Goal: Information Seeking & Learning: Learn about a topic

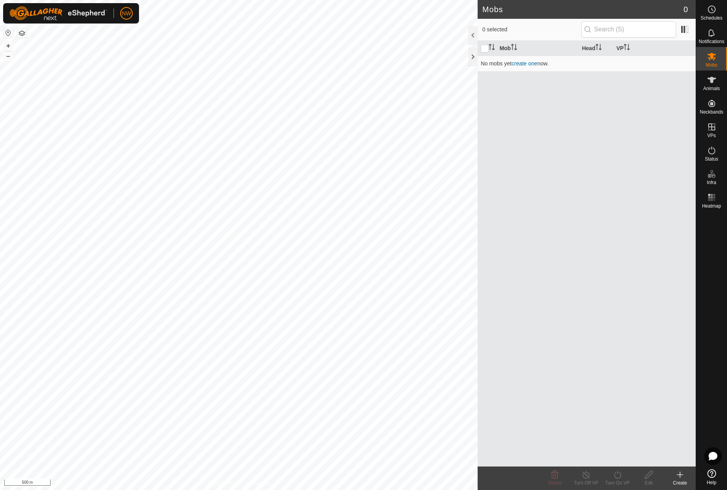
drag, startPoint x: 600, startPoint y: 46, endPoint x: 582, endPoint y: 178, distance: 133.3
click at [620, 186] on div "Mob Head VP No mobs yet create one now." at bounding box center [587, 254] width 218 height 426
click at [540, 119] on div "Mob Head VP No mobs yet create one now." at bounding box center [587, 254] width 218 height 426
click at [650, 118] on link "Monitor Neckbands" at bounding box center [657, 118] width 78 height 16
click at [713, 473] on icon at bounding box center [712, 473] width 9 height 9
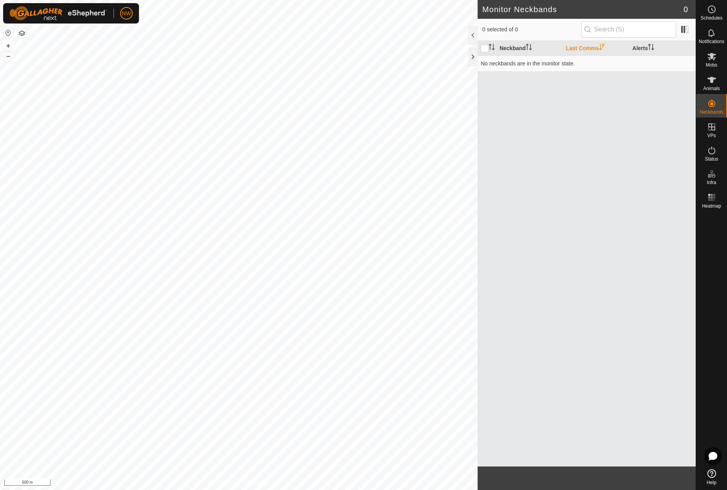
click at [574, 47] on th "Last Comms" at bounding box center [596, 48] width 67 height 15
click at [600, 49] on icon "Activate to sort" at bounding box center [602, 47] width 6 height 6
click at [483, 49] on input "checkbox" at bounding box center [485, 49] width 8 height 8
click at [510, 49] on th "Neckband" at bounding box center [530, 48] width 67 height 15
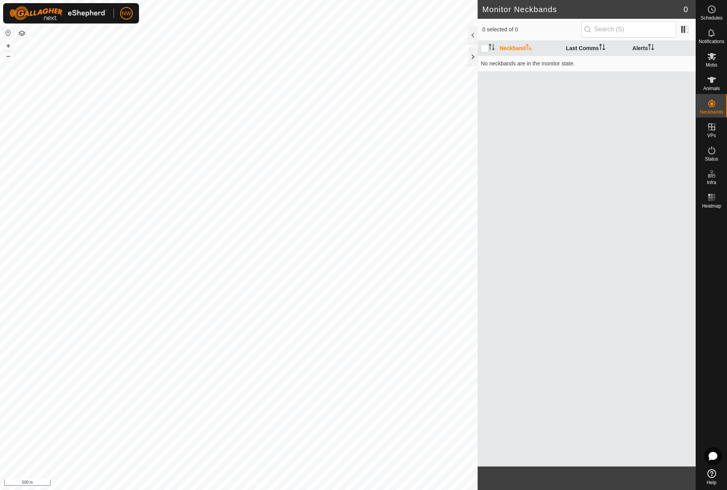
click at [642, 50] on th "Alerts" at bounding box center [662, 48] width 67 height 15
click at [595, 49] on th "Last Comms" at bounding box center [596, 48] width 67 height 15
click at [615, 29] on input "text" at bounding box center [629, 29] width 95 height 16
click at [484, 49] on input "checkbox" at bounding box center [485, 49] width 8 height 8
click at [485, 49] on input "checkbox" at bounding box center [485, 49] width 8 height 8
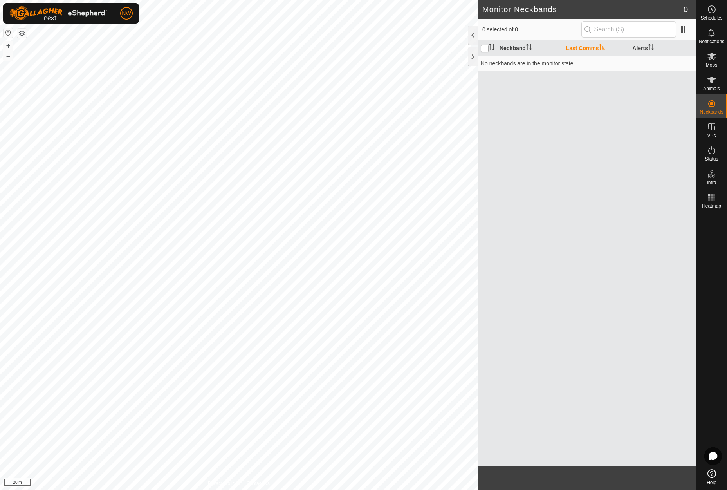
checkbox input "true"
click at [713, 474] on icon at bounding box center [712, 473] width 9 height 9
click at [581, 47] on th "Last Comms" at bounding box center [596, 48] width 67 height 15
click at [537, 64] on td "No neckbands are in the monitor state." at bounding box center [587, 64] width 218 height 16
click at [657, 103] on link "Unfitted Neckbands" at bounding box center [657, 102] width 78 height 16
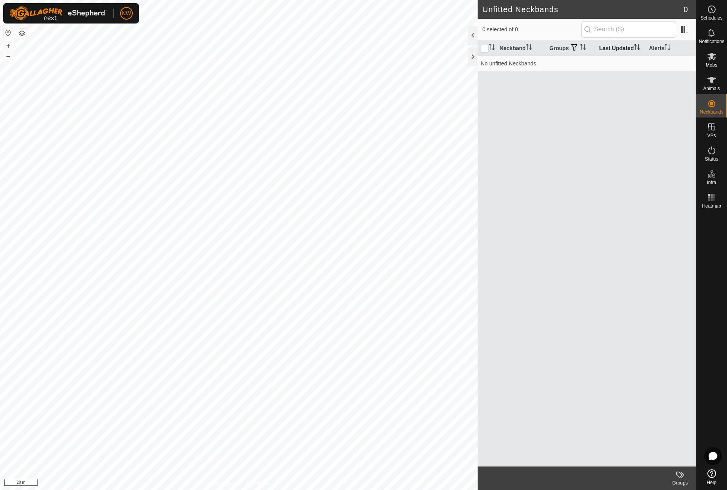
click at [614, 48] on th "Last Updated" at bounding box center [621, 48] width 50 height 15
click at [711, 474] on icon at bounding box center [712, 473] width 9 height 9
click at [711, 471] on icon at bounding box center [712, 473] width 9 height 9
click at [484, 46] on input "checkbox" at bounding box center [485, 49] width 8 height 8
checkbox input "true"
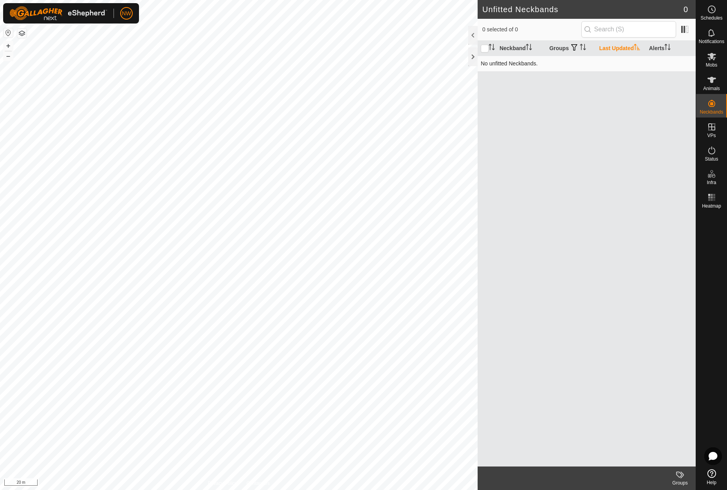
click at [483, 66] on td "No unfitted Neckbands." at bounding box center [587, 64] width 218 height 16
click at [490, 47] on icon "Activate to sort" at bounding box center [490, 47] width 1 height 6
drag, startPoint x: 694, startPoint y: 111, endPoint x: 674, endPoint y: 115, distance: 20.7
click at [674, 115] on link "Monitor Neckbands" at bounding box center [657, 118] width 78 height 16
click at [483, 45] on input "checkbox" at bounding box center [485, 49] width 8 height 8
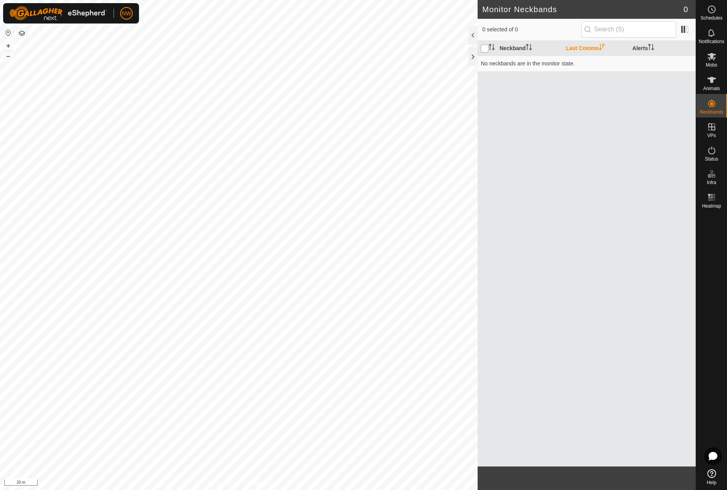
checkbox input "true"
drag, startPoint x: 487, startPoint y: 65, endPoint x: 628, endPoint y: 61, distance: 140.3
click at [488, 65] on td "No neckbands are in the monitor state." at bounding box center [587, 64] width 218 height 16
click at [649, 98] on link "Unfitted Neckbands" at bounding box center [657, 102] width 78 height 16
click at [646, 116] on link "Monitor Neckbands" at bounding box center [657, 118] width 78 height 16
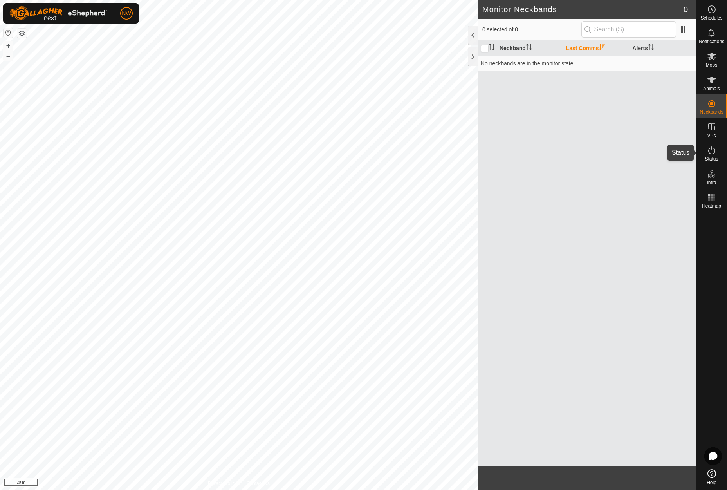
click at [709, 153] on icon at bounding box center [711, 150] width 9 height 9
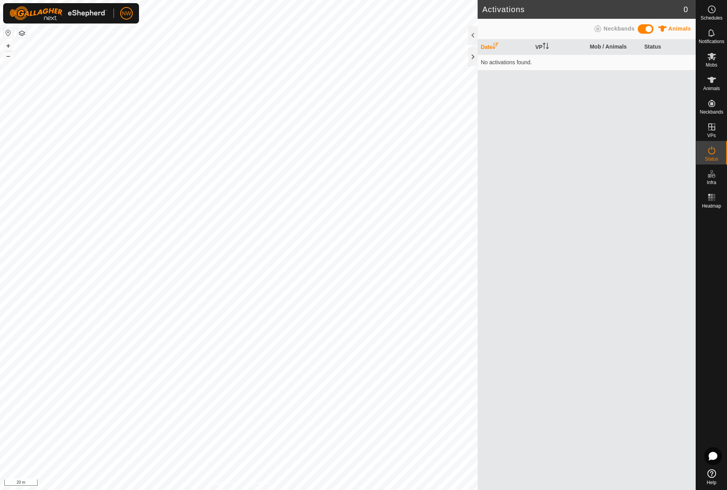
click at [602, 29] on icon at bounding box center [598, 28] width 7 height 7
click at [488, 48] on th "Date" at bounding box center [505, 47] width 54 height 15
click at [495, 46] on icon "Activate to sort" at bounding box center [496, 46] width 6 height 6
click at [714, 85] on es-animals-svg-icon at bounding box center [712, 80] width 14 height 13
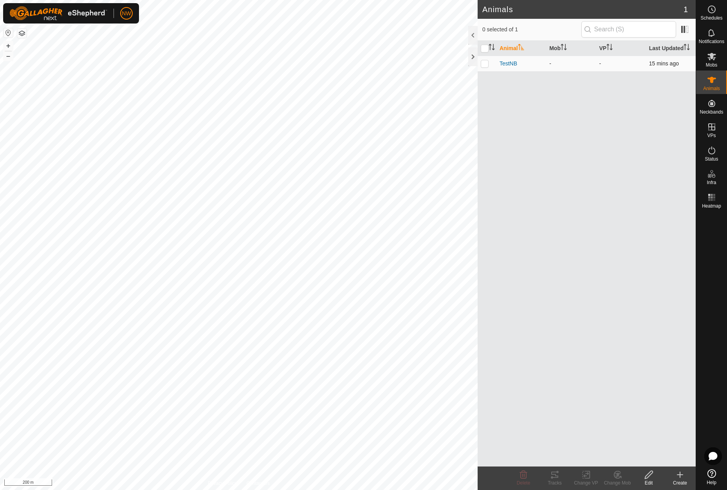
click at [485, 63] on p-checkbox at bounding box center [485, 63] width 8 height 6
checkbox input "true"
click at [713, 62] on es-mob-svg-icon at bounding box center [712, 56] width 14 height 13
click at [710, 80] on icon at bounding box center [711, 79] width 9 height 9
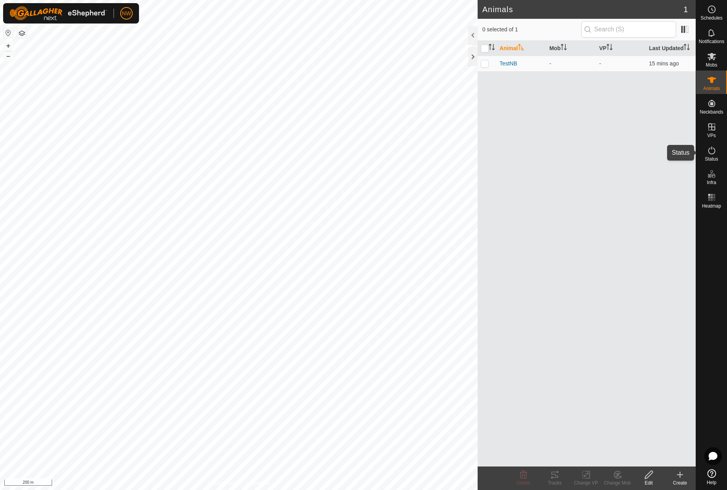
click at [714, 157] on span "Status" at bounding box center [711, 159] width 13 height 5
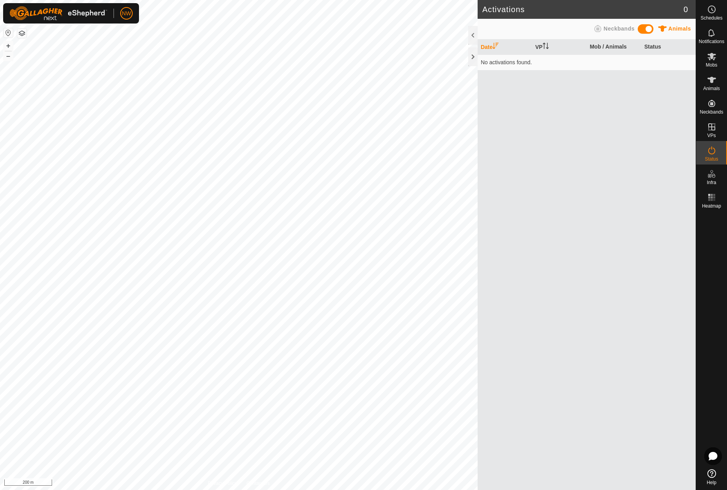
click at [714, 157] on span "Status" at bounding box center [711, 159] width 13 height 5
click at [655, 141] on link "In Storage" at bounding box center [662, 143] width 67 height 16
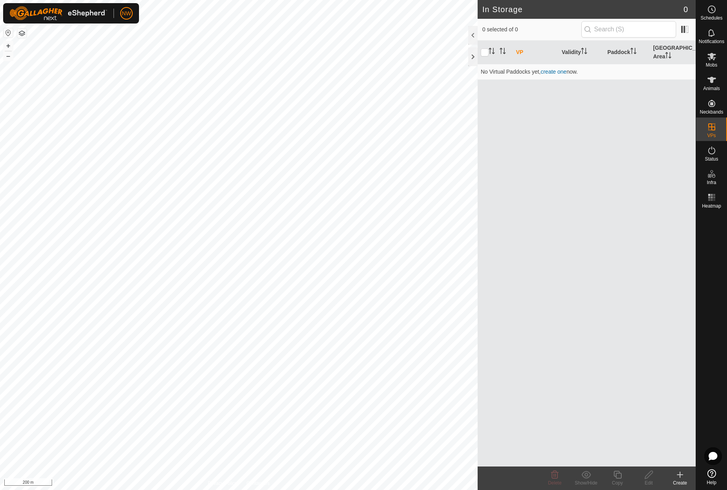
drag, startPoint x: 642, startPoint y: 141, endPoint x: 673, endPoint y: 141, distance: 31.3
click at [643, 141] on div "VP Validity Paddock Grazing Area No Virtual Paddocks yet, create one now." at bounding box center [587, 254] width 218 height 426
click at [715, 57] on icon at bounding box center [711, 56] width 9 height 9
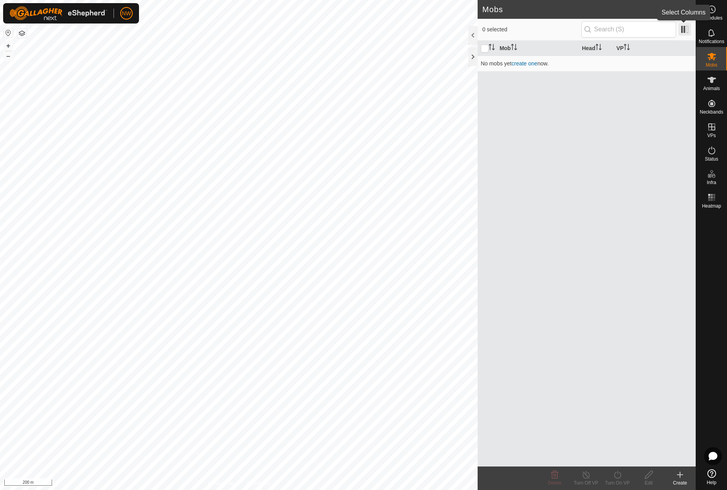
click at [685, 29] on span at bounding box center [685, 29] width 13 height 13
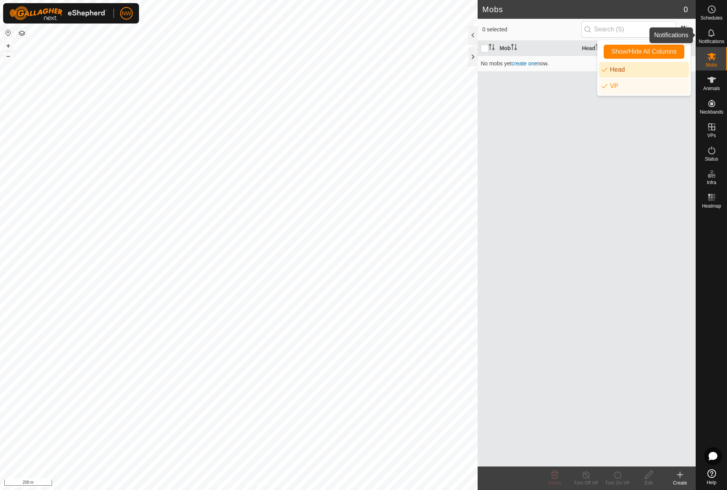
click at [709, 37] on icon at bounding box center [711, 32] width 9 height 9
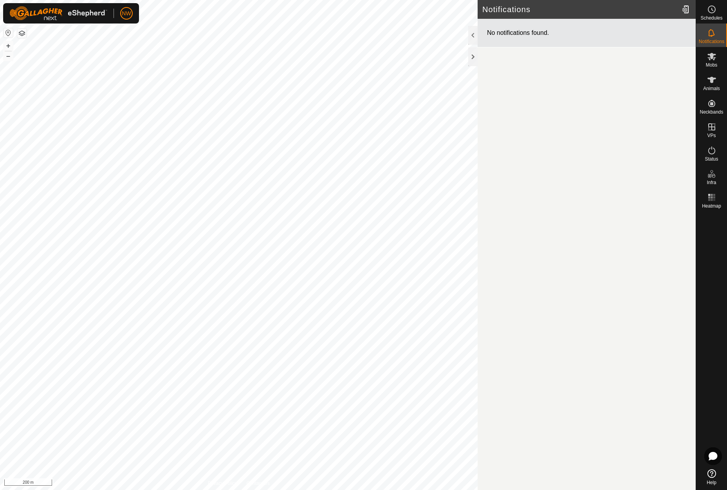
click at [553, 36] on div "No notifications found." at bounding box center [587, 33] width 218 height 29
click at [713, 6] on circle at bounding box center [712, 9] width 7 height 7
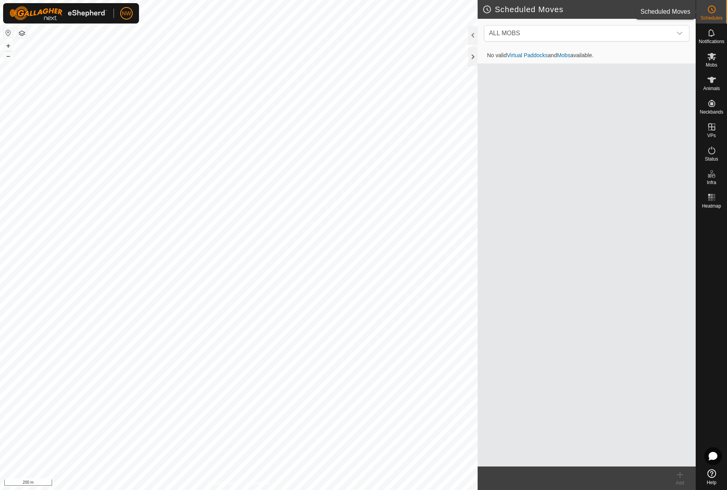
click at [712, 12] on icon at bounding box center [711, 9] width 9 height 9
click at [709, 31] on icon at bounding box center [712, 32] width 6 height 7
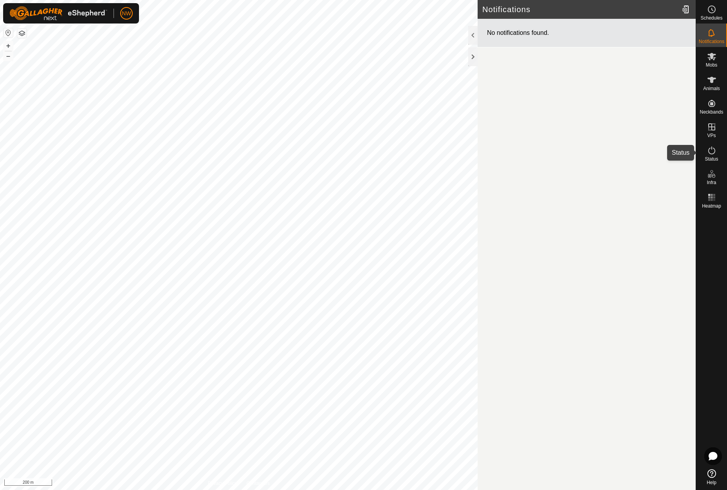
click at [715, 152] on icon at bounding box center [711, 150] width 9 height 9
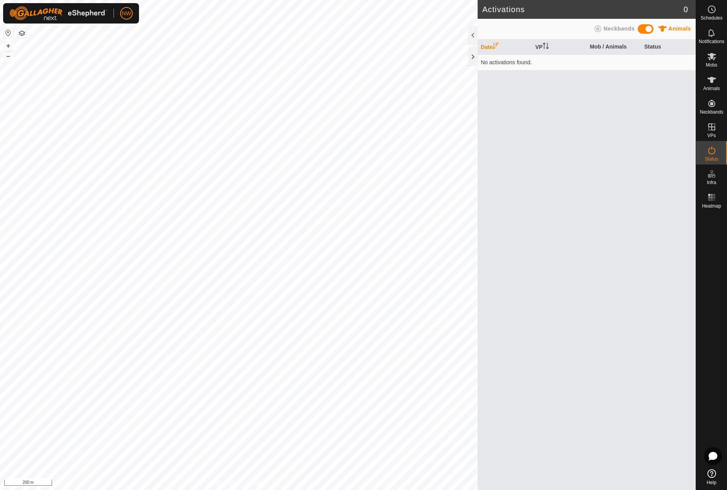
click at [711, 472] on icon at bounding box center [712, 473] width 9 height 9
click at [713, 474] on icon at bounding box center [712, 473] width 9 height 9
click at [649, 45] on th "Status" at bounding box center [669, 47] width 54 height 15
click at [672, 29] on span "Animals" at bounding box center [680, 28] width 23 height 6
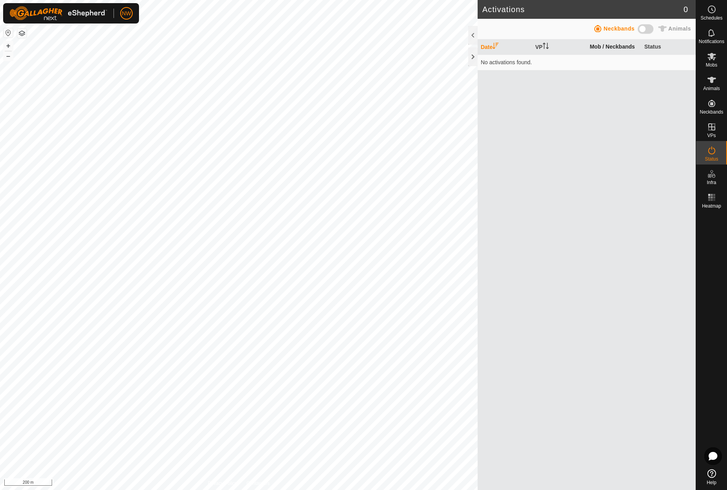
click at [620, 47] on th "Mob / Neckbands" at bounding box center [614, 47] width 54 height 15
click at [655, 45] on th "Status" at bounding box center [669, 47] width 54 height 15
click at [649, 28] on span at bounding box center [646, 28] width 16 height 9
click at [606, 29] on div "Neckbands" at bounding box center [613, 30] width 43 height 12
click at [713, 473] on icon at bounding box center [712, 473] width 9 height 9
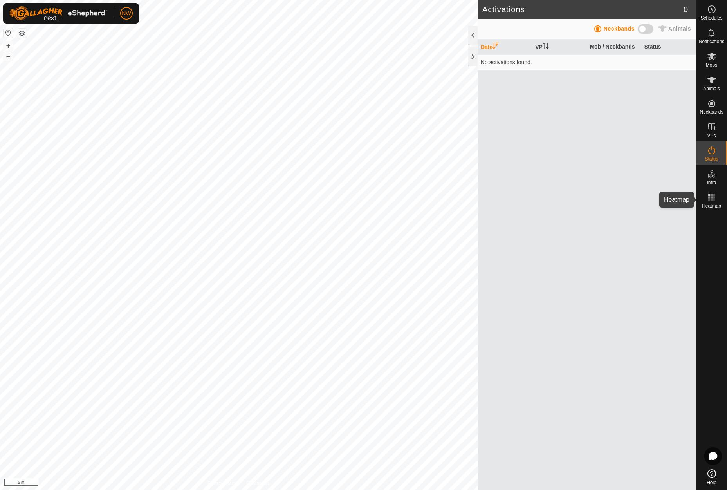
click at [711, 200] on icon at bounding box center [711, 197] width 9 height 9
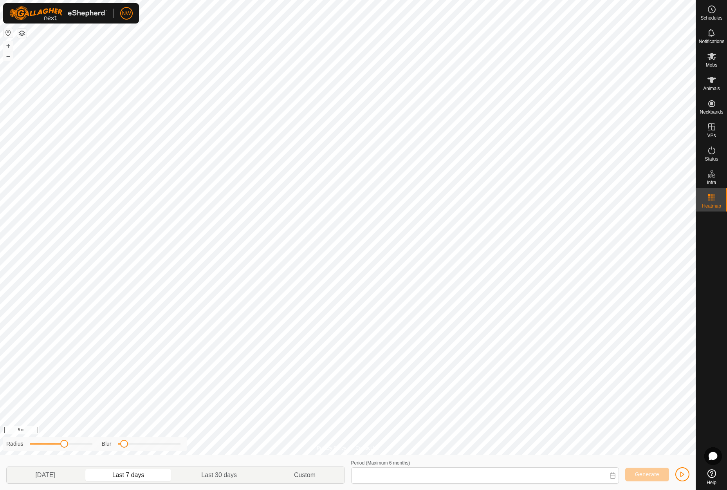
type input "[DATE] - [DATE]"
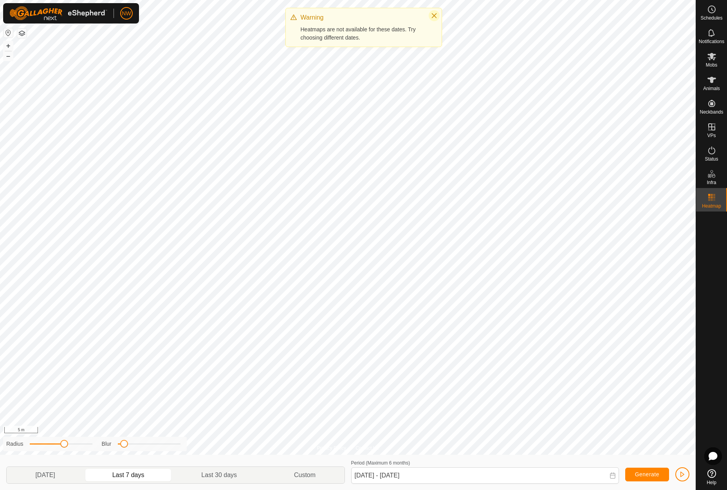
click at [434, 14] on icon "Close" at bounding box center [434, 16] width 6 height 6
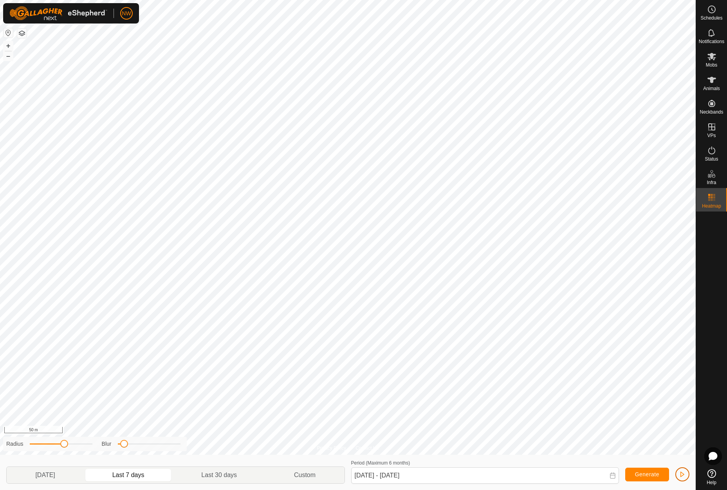
click at [682, 476] on span "button" at bounding box center [683, 474] width 6 height 6
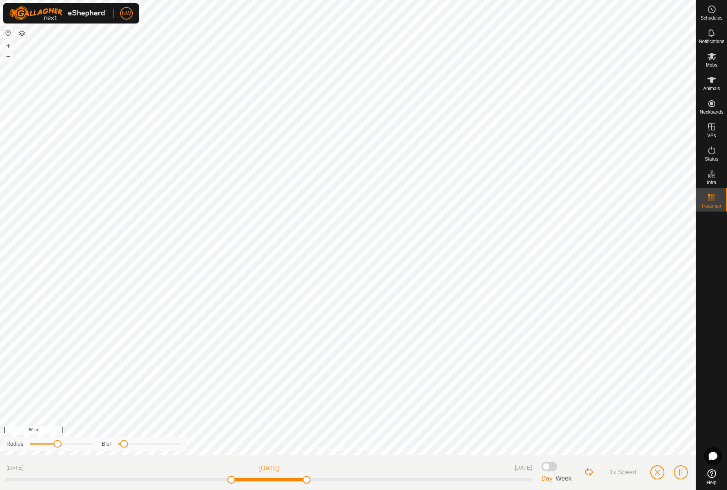
drag, startPoint x: 66, startPoint y: 447, endPoint x: 57, endPoint y: 446, distance: 9.0
click at [57, 446] on span at bounding box center [58, 444] width 8 height 8
drag, startPoint x: 126, startPoint y: 445, endPoint x: 176, endPoint y: 447, distance: 50.2
click at [176, 447] on span at bounding box center [176, 444] width 8 height 8
drag, startPoint x: 176, startPoint y: 447, endPoint x: 156, endPoint y: 444, distance: 20.6
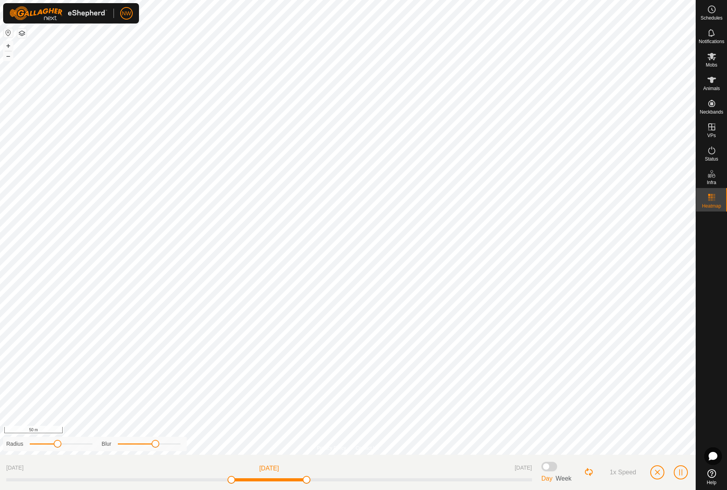
click at [156, 444] on span at bounding box center [156, 444] width 8 height 8
click at [20, 31] on button "button" at bounding box center [21, 33] width 9 height 9
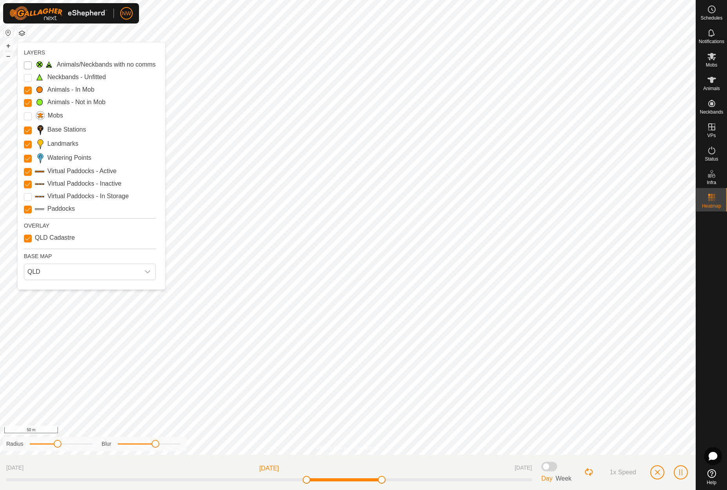
click at [28, 65] on Issue "Animals/Neckbands with no comms" at bounding box center [28, 65] width 8 height 8
click at [27, 210] on input "Paddocks" at bounding box center [28, 210] width 8 height 8
click at [30, 185] on Inactive "Virtual Paddocks - Inactive" at bounding box center [28, 185] width 8 height 8
click at [28, 171] on Active "Virtual Paddocks - Active" at bounding box center [28, 172] width 8 height 8
click at [29, 156] on Points "Watering Points" at bounding box center [28, 159] width 8 height 8
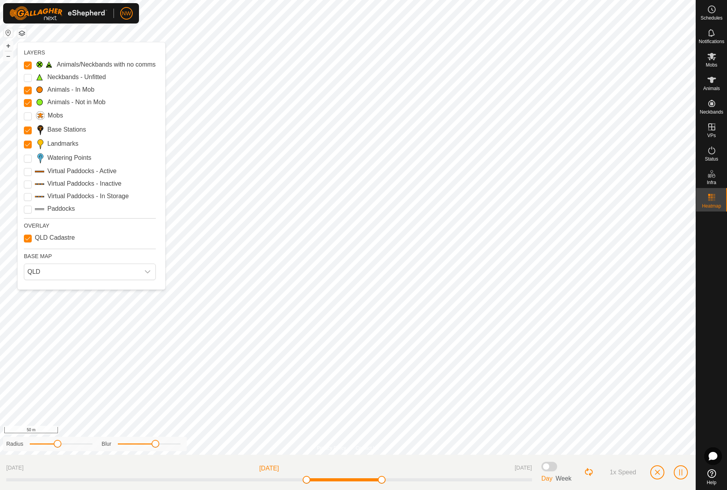
click at [29, 146] on input "Landmarks" at bounding box center [28, 145] width 8 height 8
click at [29, 130] on Stations "Base Stations" at bounding box center [28, 131] width 8 height 8
click at [26, 103] on Mob "Animals - Not in Mob" at bounding box center [28, 103] width 8 height 8
click at [28, 90] on Mob "Animals - In Mob" at bounding box center [28, 91] width 8 height 8
click at [151, 272] on icon "dropdown trigger" at bounding box center [148, 272] width 6 height 6
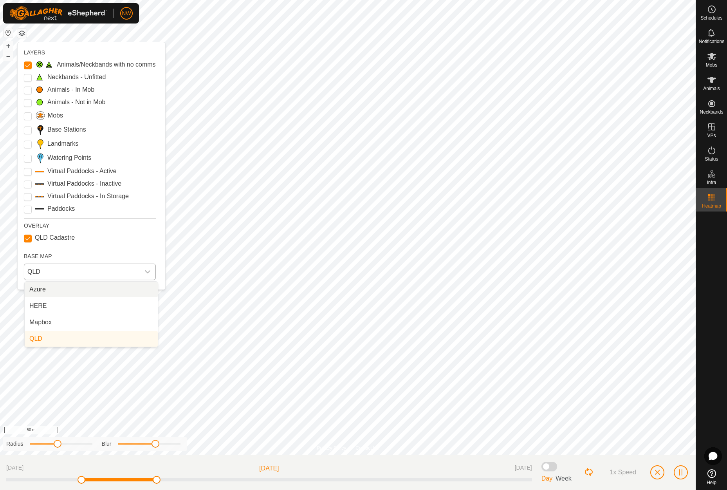
click at [151, 272] on icon "dropdown trigger" at bounding box center [148, 272] width 6 height 6
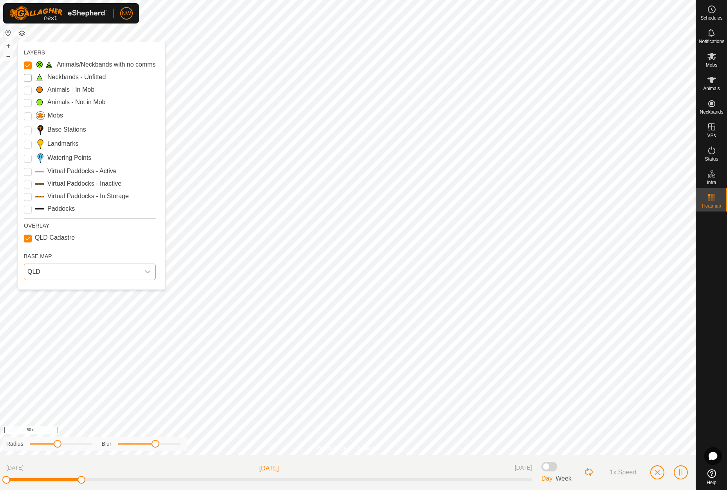
click at [27, 74] on Unfitted "Neckbands - Unfitted" at bounding box center [28, 78] width 8 height 8
click at [31, 102] on Mob "Animals - Not in Mob" at bounding box center [28, 103] width 8 height 8
click at [30, 91] on Mob "Animals - In Mob" at bounding box center [28, 91] width 8 height 8
